Goal: Information Seeking & Learning: Learn about a topic

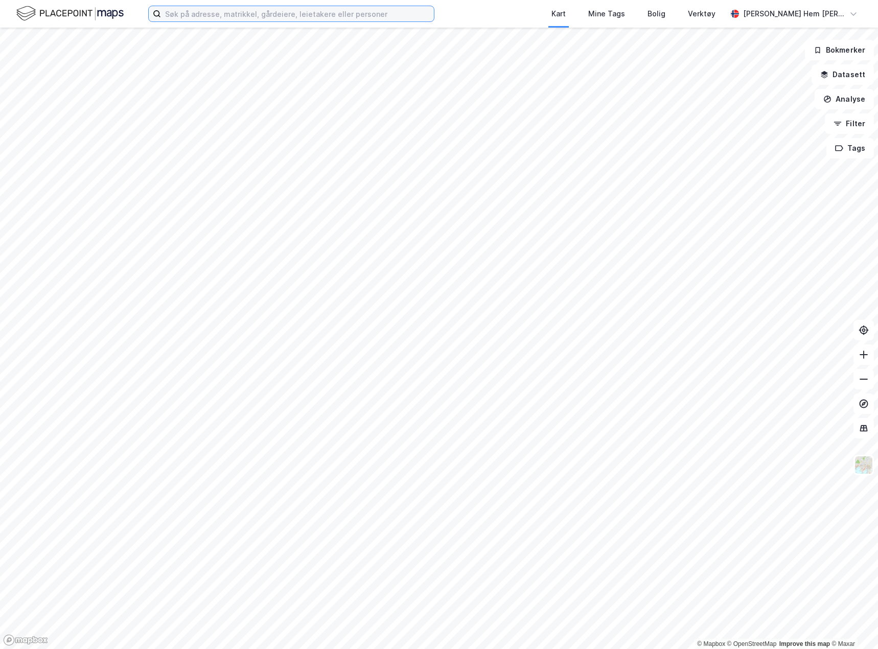
click at [238, 8] on input at bounding box center [297, 13] width 273 height 15
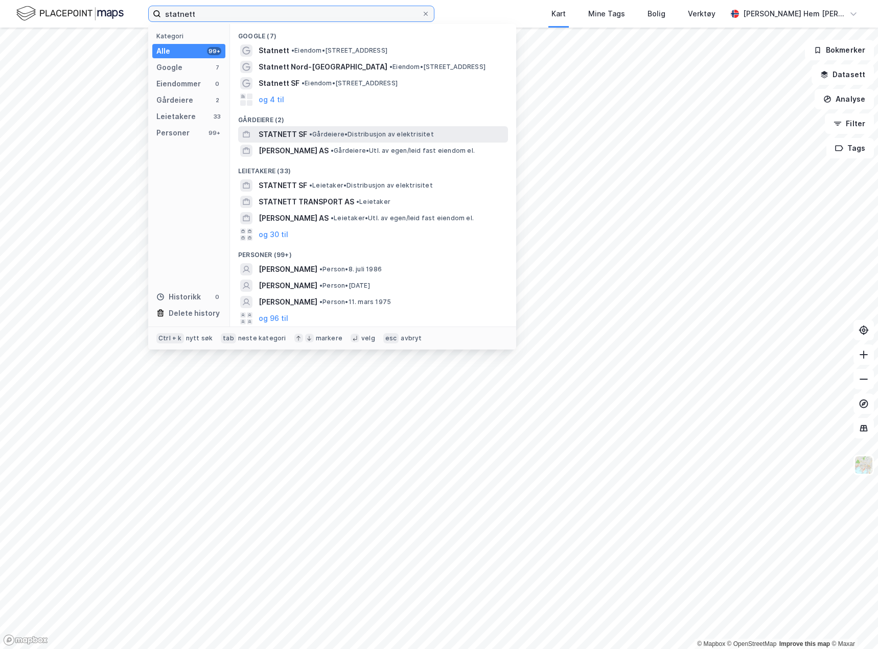
type input "statnett"
click at [320, 139] on div "STATNETT SF • Gårdeiere • Distribusjon av elektrisitet" at bounding box center [382, 134] width 247 height 12
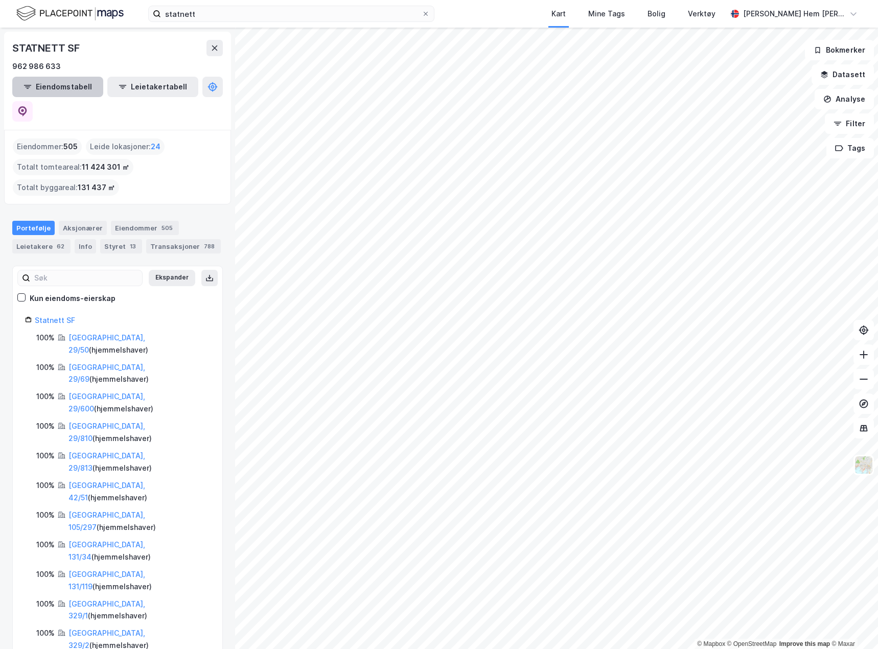
click at [87, 84] on button "Eiendomstabell" at bounding box center [57, 87] width 91 height 20
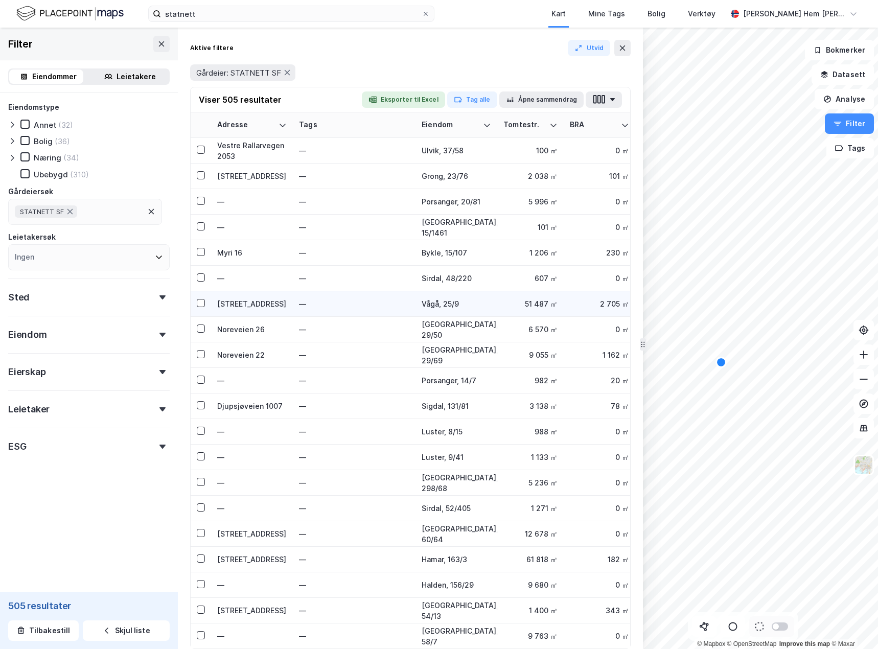
click at [489, 307] on div "Vågå, 25/9" at bounding box center [457, 303] width 70 height 11
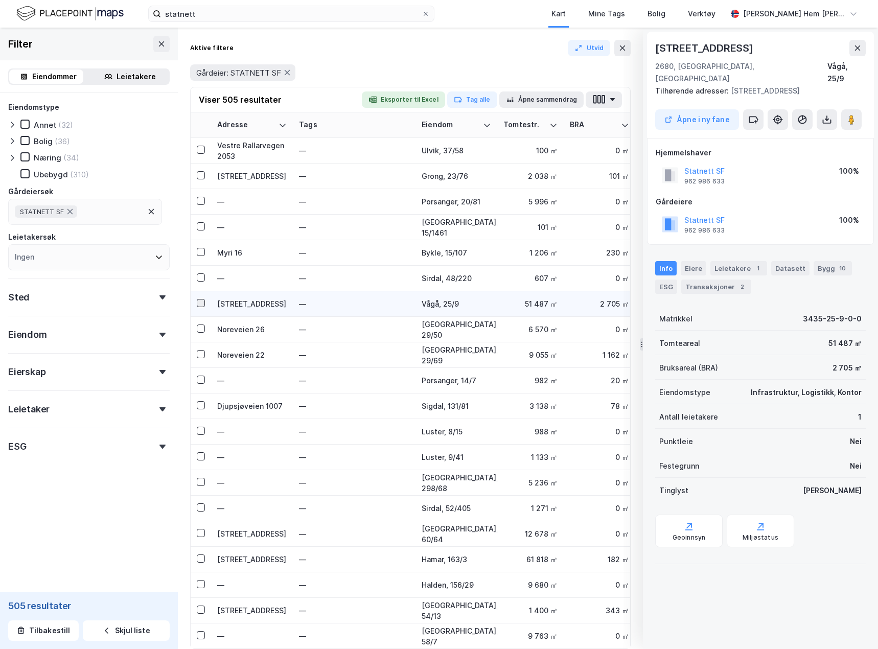
click at [204, 301] on icon at bounding box center [200, 302] width 7 height 7
click at [204, 301] on div at bounding box center [201, 303] width 8 height 8
click at [851, 112] on button at bounding box center [851, 119] width 20 height 20
click at [864, 48] on div "StreetView er ikke tilgjengelig for denne eiendommen" at bounding box center [773, 48] width 194 height 46
click at [858, 53] on div "StreetView er ikke tilgjengelig for denne eiendommen" at bounding box center [773, 48] width 194 height 46
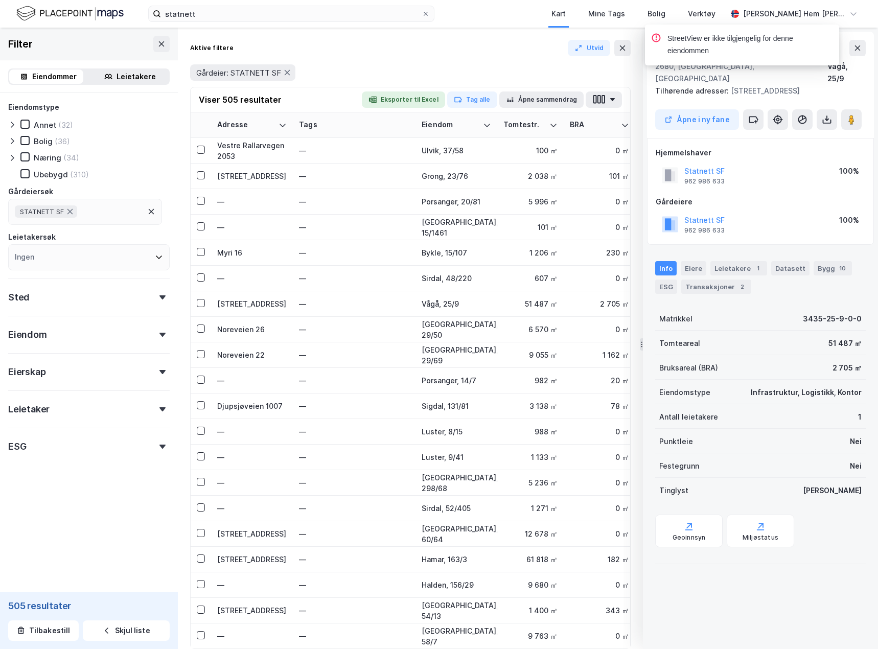
click at [658, 37] on icon "Notifications Alt+T" at bounding box center [656, 38] width 10 height 10
click at [859, 43] on div "StreetView er ikke tilgjengelig for denne eiendommen" at bounding box center [773, 48] width 194 height 46
click at [532, 302] on div "51 487 ㎡" at bounding box center [530, 303] width 54 height 11
click at [444, 299] on div "Vågå, 25/9" at bounding box center [457, 303] width 70 height 11
click at [701, 261] on div "Eiere" at bounding box center [694, 268] width 26 height 14
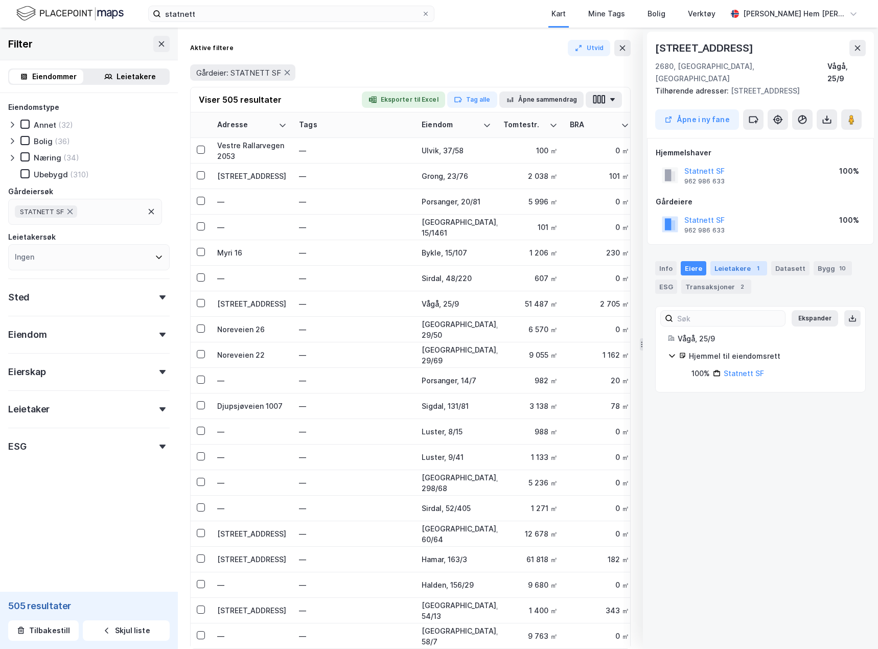
click at [738, 261] on div "Leietakere 1" at bounding box center [738, 268] width 57 height 14
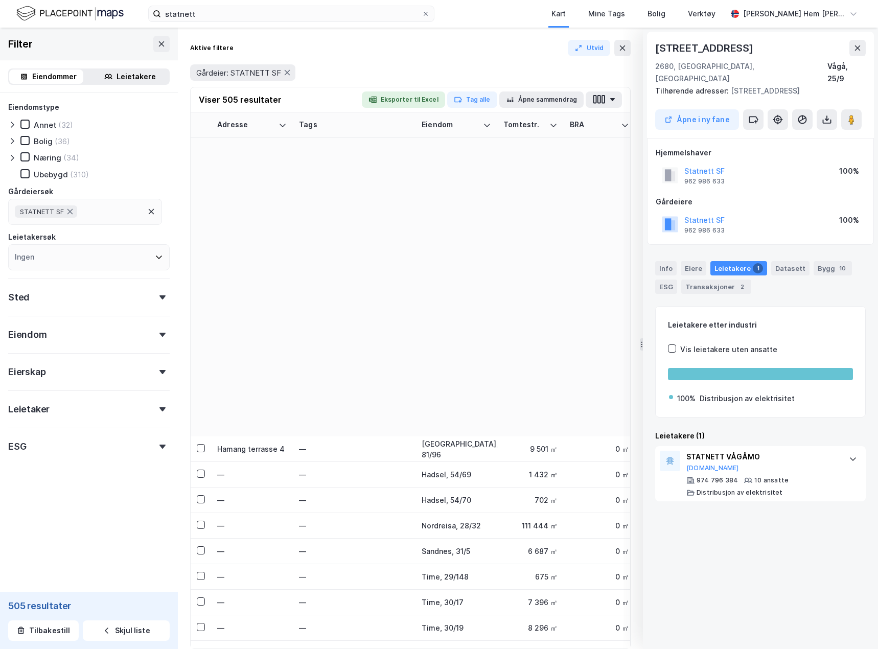
scroll to position [5170, 0]
